Goal: Navigation & Orientation: Find specific page/section

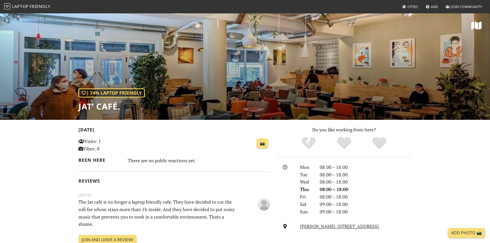
click at [27, 10] on link "Laptop Friendly" at bounding box center [27, 6] width 46 height 9
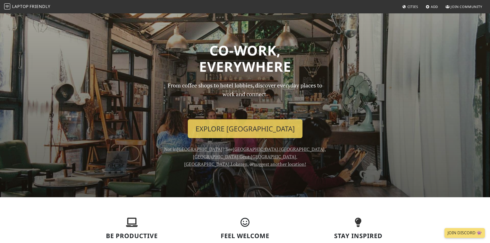
click at [6, 5] on img at bounding box center [7, 6] width 6 height 6
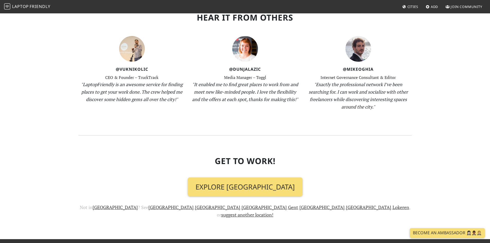
scroll to position [511, 0]
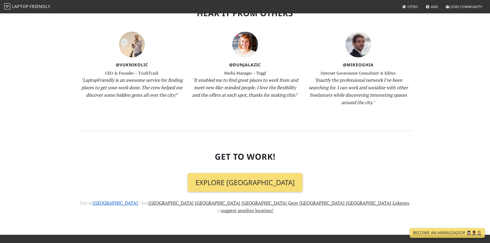
click at [138, 200] on link "[GEOGRAPHIC_DATA]" at bounding box center [115, 203] width 45 height 6
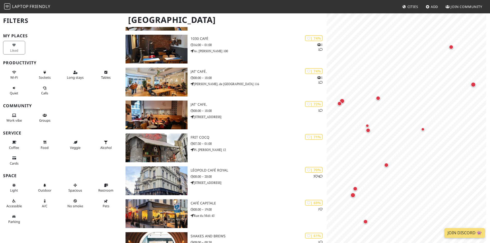
scroll to position [254, 0]
